Goal: Information Seeking & Learning: Learn about a topic

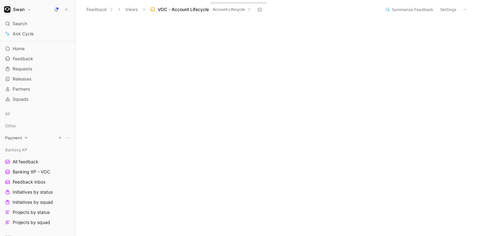
scroll to position [10, 0]
click at [35, 99] on link "Squads" at bounding box center [38, 99] width 71 height 9
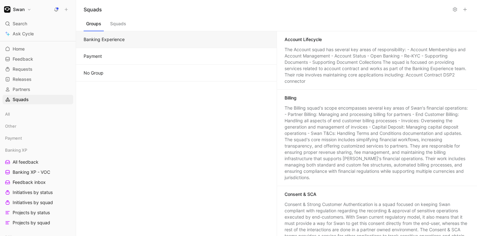
click at [114, 23] on button "Squads" at bounding box center [118, 25] width 21 height 12
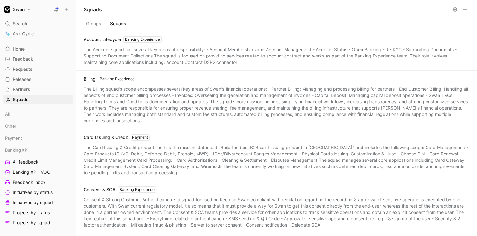
click at [95, 26] on button "Groups" at bounding box center [94, 25] width 20 height 12
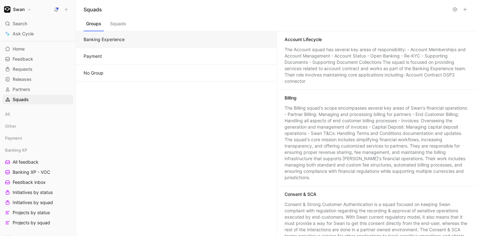
click at [117, 25] on button "Squads" at bounding box center [118, 25] width 21 height 12
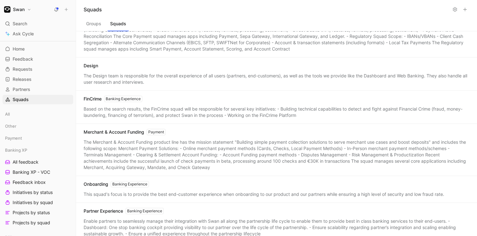
scroll to position [233, 0]
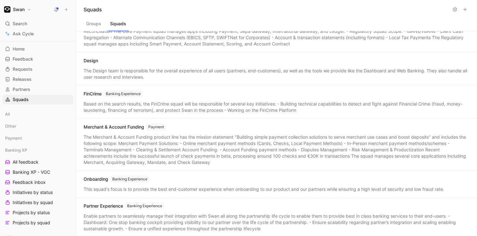
click at [176, 102] on div "Based on the search results, the FinCrime squad will be responsible for several…" at bounding box center [277, 107] width 386 height 13
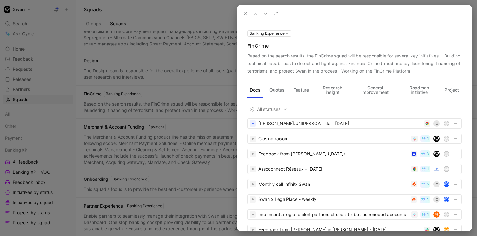
click at [0, 0] on icon at bounding box center [0, 0] width 0 height 0
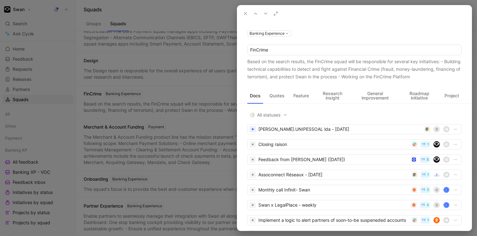
click at [261, 50] on input "FinCrime" at bounding box center [355, 50] width 214 height 10
type input "Monitoring"
click at [317, 31] on div "Banking Experience Monitoring Based on the search results, the FinCrime squad w…" at bounding box center [354, 54] width 234 height 51
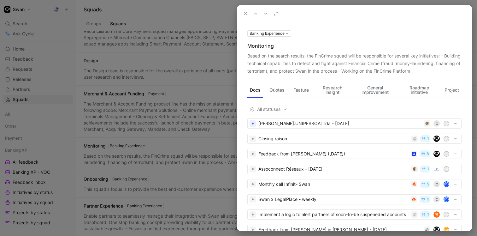
click at [245, 13] on icon at bounding box center [245, 13] width 5 height 5
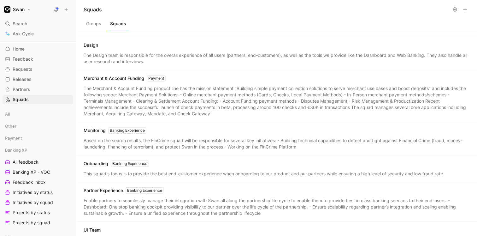
scroll to position [250, 0]
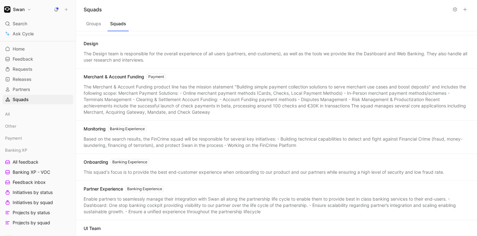
click at [180, 139] on div "Based on the search results, the FinCrime squad will be responsible for several…" at bounding box center [277, 142] width 386 height 13
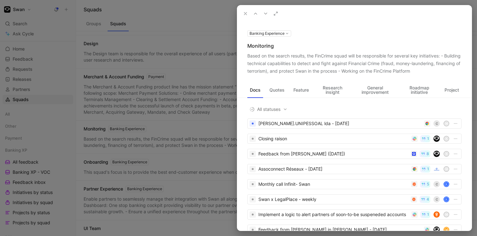
click at [321, 55] on div "Based on the search results, the FinCrime squad will be responsible for several…" at bounding box center [354, 63] width 214 height 23
click at [0, 0] on icon at bounding box center [0, 0] width 0 height 0
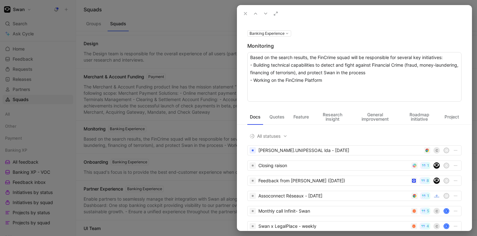
click at [323, 59] on textarea "Based on the search results, the FinCrime squad will be responsible for several…" at bounding box center [354, 77] width 214 height 50
type textarea "Based on the search results, the Monitoring squad will be responsible for sever…"
click at [326, 39] on div "Banking Experience Monitoring Based on the search results, the Monitoring squad…" at bounding box center [354, 65] width 234 height 72
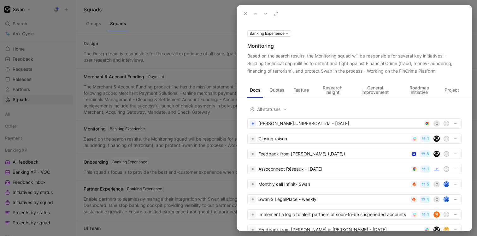
click at [245, 14] on use at bounding box center [245, 13] width 3 height 3
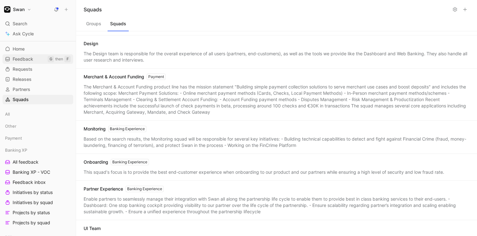
click at [32, 59] on span "Feedback" at bounding box center [23, 59] width 21 height 6
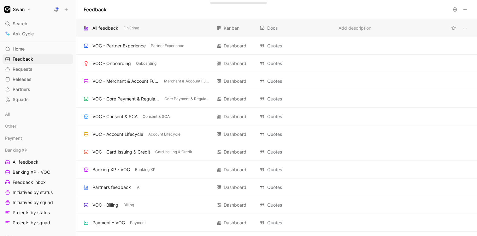
click at [106, 30] on div "All feedback" at bounding box center [105, 28] width 26 height 8
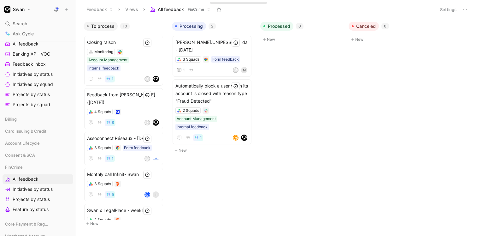
scroll to position [129, 0]
click at [19, 166] on span "FinCrime" at bounding box center [14, 166] width 18 height 6
click at [20, 178] on span "All feedback" at bounding box center [26, 178] width 26 height 6
click at [149, 63] on div "Monitoring Account Management Internal feedback" at bounding box center [123, 60] width 73 height 23
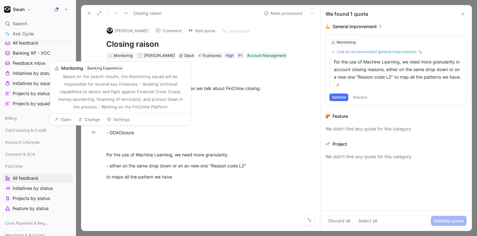
click at [122, 56] on div "Monitoring" at bounding box center [123, 55] width 19 height 6
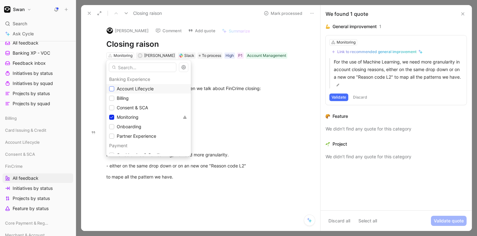
click at [111, 89] on icon at bounding box center [111, 89] width 3 height 2
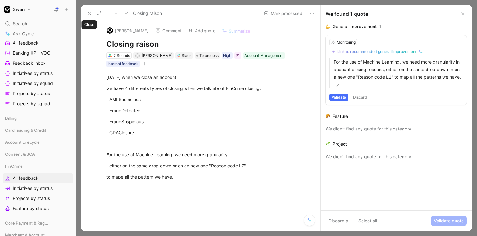
click at [90, 12] on icon at bounding box center [89, 13] width 5 height 5
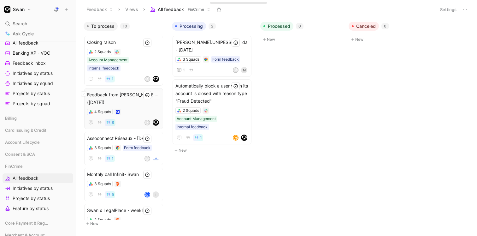
click at [132, 106] on div "Feedback from [PERSON_NAME] ([DATE]) 4 Squads 8 K" at bounding box center [123, 108] width 73 height 35
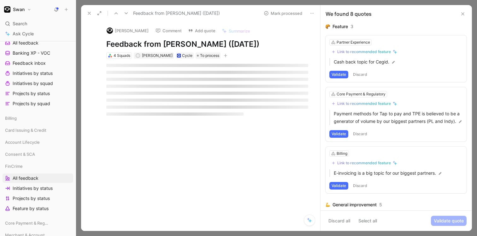
click at [86, 15] on button at bounding box center [89, 13] width 9 height 9
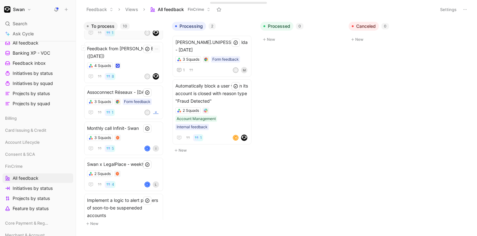
scroll to position [51, 0]
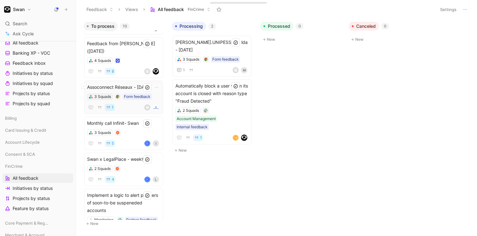
click at [102, 96] on div "3 Squads" at bounding box center [102, 96] width 17 height 6
click at [113, 87] on span "Assoconnect Réseaux - [DATE]" at bounding box center [123, 87] width 73 height 8
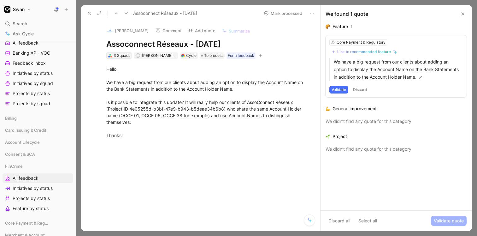
click at [120, 55] on div "3 Squads" at bounding box center [122, 55] width 17 height 6
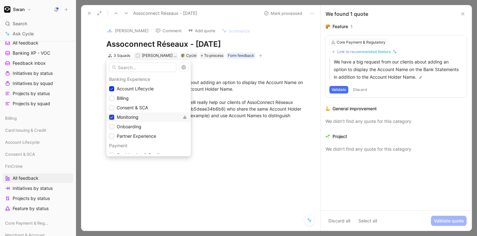
click at [112, 118] on icon at bounding box center [112, 117] width 4 height 4
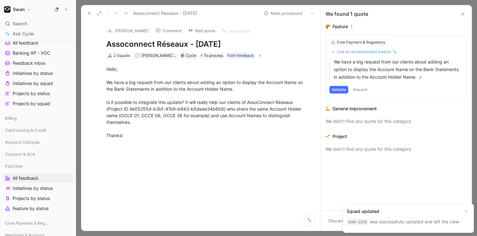
click at [89, 14] on icon at bounding box center [89, 13] width 5 height 5
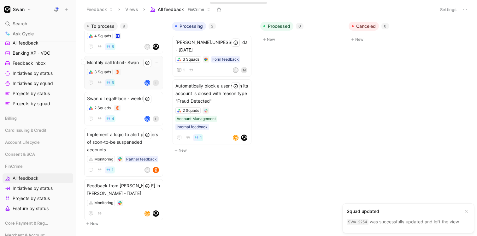
scroll to position [86, 0]
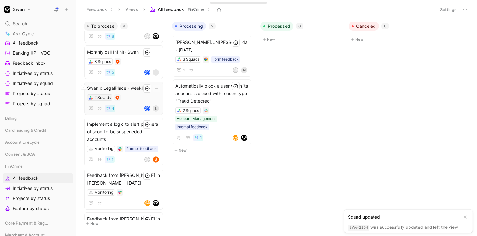
click at [103, 97] on div "2 Squads" at bounding box center [102, 97] width 16 height 6
click at [104, 87] on span "Swan x LegalPlace - weekly" at bounding box center [123, 88] width 73 height 8
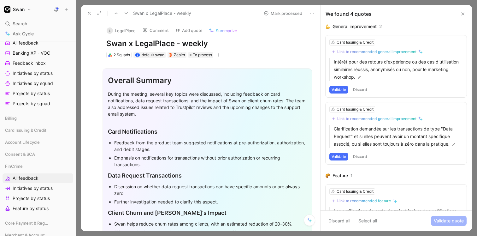
click at [87, 15] on icon at bounding box center [89, 13] width 5 height 5
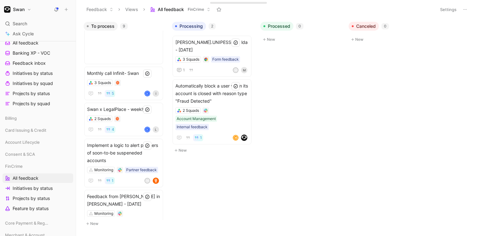
scroll to position [225, 0]
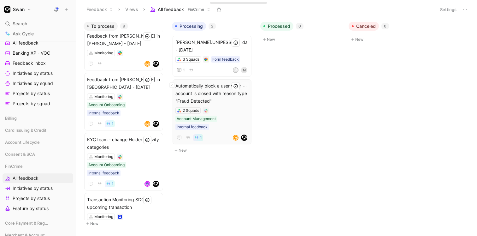
click at [197, 91] on span "Automatically block a user when its account is closed with reason type "Fraud D…" at bounding box center [211, 93] width 73 height 23
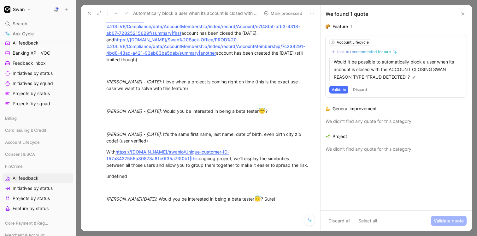
scroll to position [539, 0]
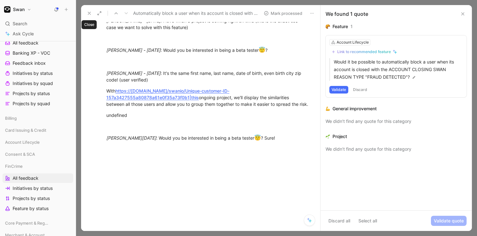
click at [89, 14] on icon at bounding box center [89, 13] width 5 height 5
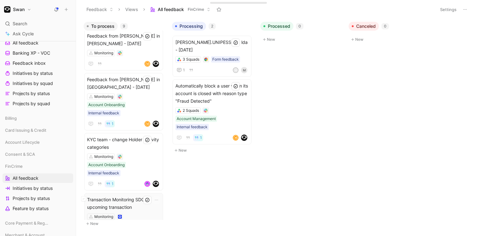
click at [124, 196] on span "Transaction Monitoring SDC upcoming transaction" at bounding box center [123, 203] width 73 height 15
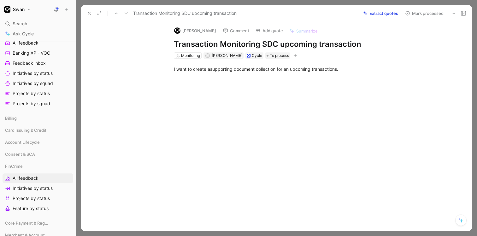
click at [88, 15] on icon at bounding box center [89, 13] width 5 height 5
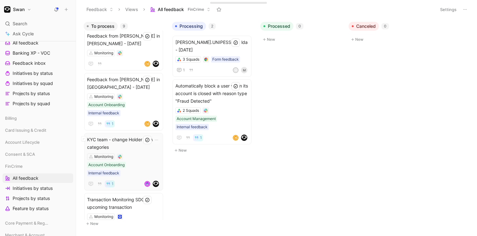
click at [128, 136] on span "KYC team - change Holder Activity categories" at bounding box center [123, 143] width 73 height 15
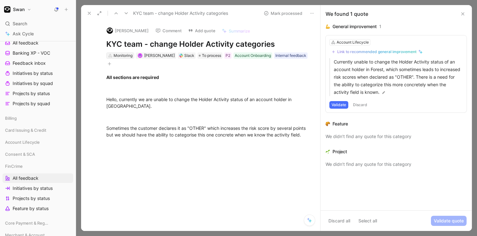
click at [119, 56] on div "Monitoring" at bounding box center [123, 55] width 19 height 6
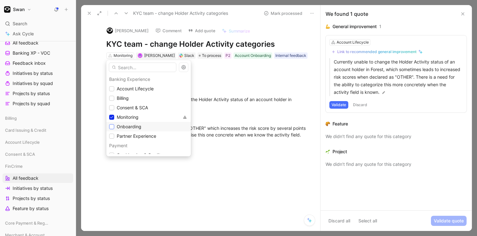
click at [111, 128] on icon at bounding box center [112, 127] width 4 height 4
click at [111, 119] on div at bounding box center [111, 116] width 5 height 5
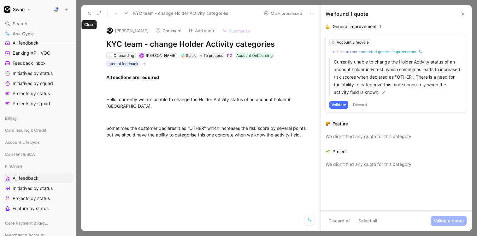
click at [89, 14] on icon at bounding box center [89, 13] width 5 height 5
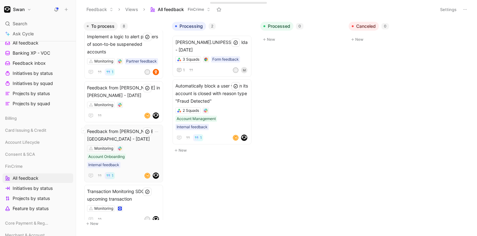
scroll to position [162, 0]
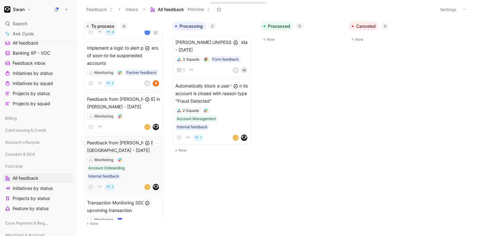
click at [117, 147] on span "Feedback from [PERSON_NAME] in [GEOGRAPHIC_DATA] - [DATE]" at bounding box center [123, 146] width 73 height 15
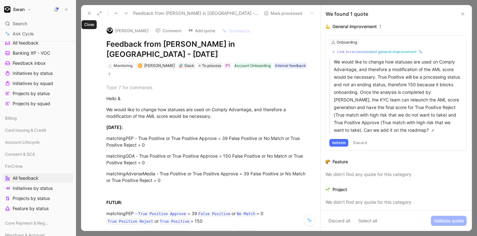
click at [87, 13] on icon at bounding box center [89, 13] width 5 height 5
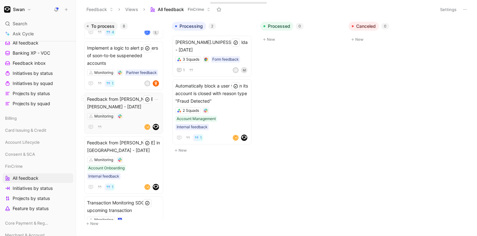
click at [116, 100] on span "Feedback from [PERSON_NAME] in [PERSON_NAME] - [DATE]" at bounding box center [123, 102] width 73 height 15
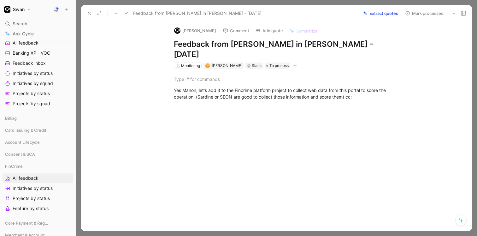
click at [89, 13] on use at bounding box center [89, 13] width 3 height 3
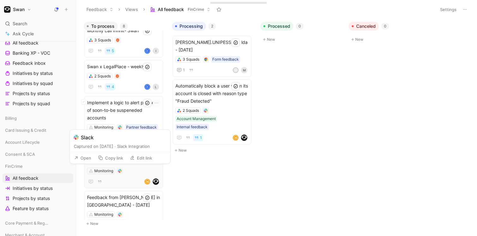
scroll to position [94, 0]
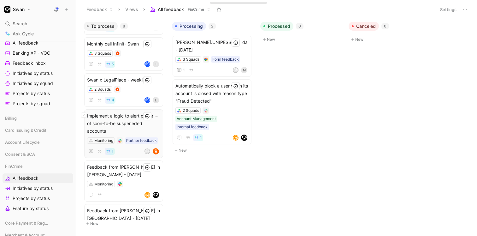
click at [112, 119] on span "Implement a logic to alert partners of soon-to-be suspeneded accounts" at bounding box center [123, 123] width 73 height 23
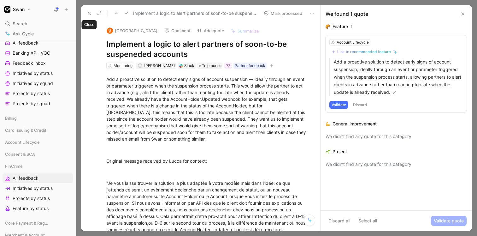
click at [88, 13] on use at bounding box center [89, 13] width 3 height 3
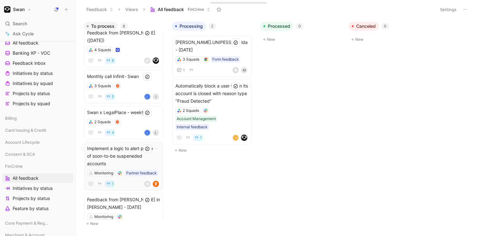
scroll to position [55, 0]
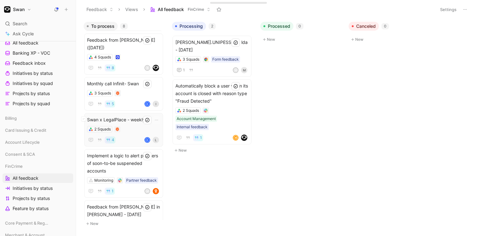
click at [126, 125] on div "Swan x LegalPlace - weekly 2 Squads 4 d L" at bounding box center [123, 130] width 73 height 28
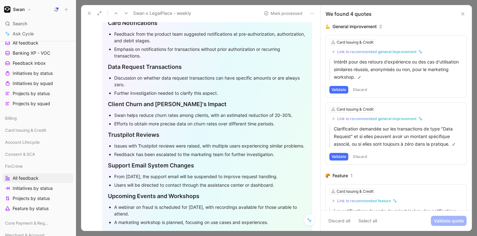
scroll to position [110, 0]
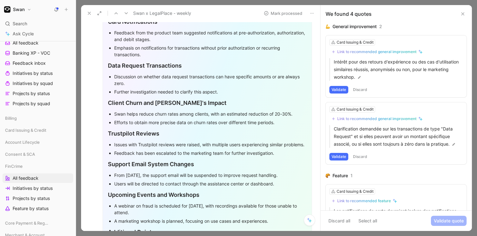
click at [89, 14] on use at bounding box center [89, 13] width 3 height 3
